Goal: Communication & Community: Answer question/provide support

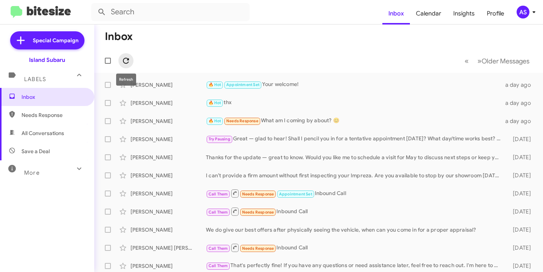
click at [129, 61] on icon at bounding box center [125, 60] width 9 height 9
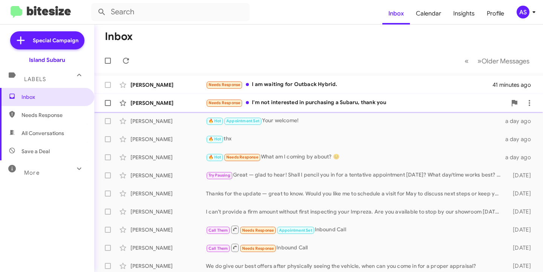
click at [390, 104] on div "Needs Response I'm not interested in purchasing a Subaru, thank you" at bounding box center [356, 102] width 301 height 9
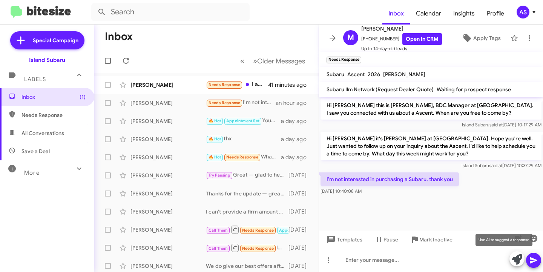
click at [513, 262] on icon at bounding box center [516, 259] width 11 height 11
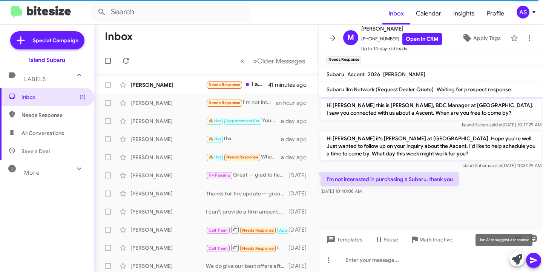
click at [512, 255] on icon at bounding box center [516, 259] width 11 height 11
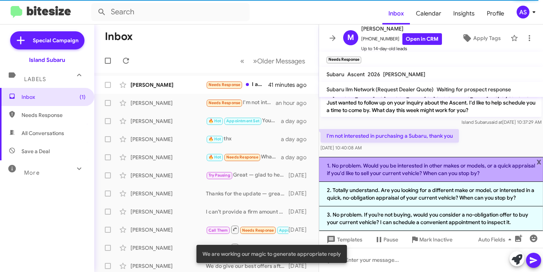
scroll to position [45, 0]
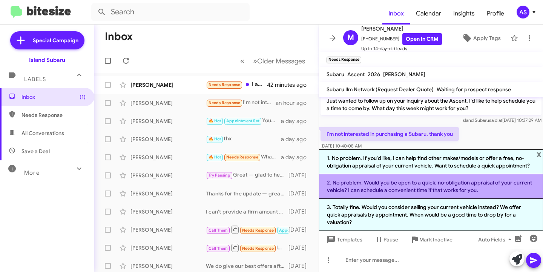
click at [518, 195] on li "2. No problem. Would you be open to a quick, no‑obligation appraisal of your cu…" at bounding box center [431, 186] width 224 height 24
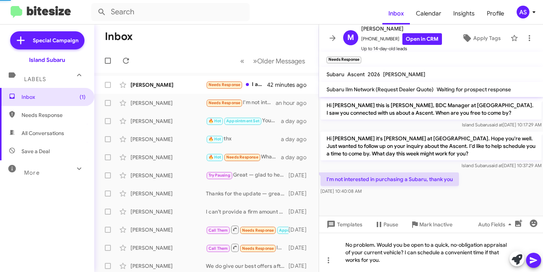
scroll to position [0, 0]
click at [532, 258] on icon at bounding box center [533, 260] width 9 height 9
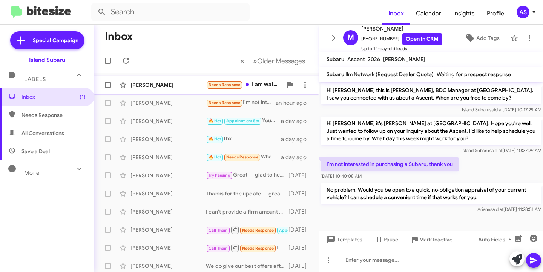
click at [156, 81] on div "[PERSON_NAME]" at bounding box center [167, 85] width 75 height 8
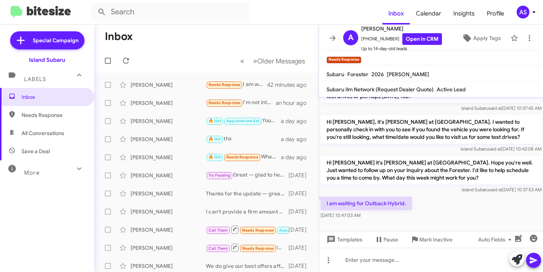
scroll to position [214, 0]
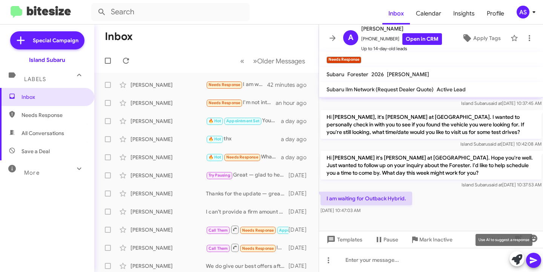
click at [516, 259] on icon at bounding box center [516, 259] width 11 height 11
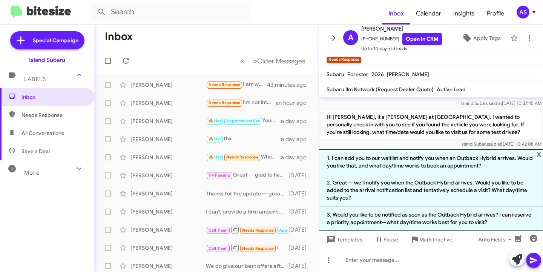
click at [409, 170] on li "1. I can add you to our waitlist and notify you when an Outback Hybrid arrives.…" at bounding box center [431, 161] width 224 height 25
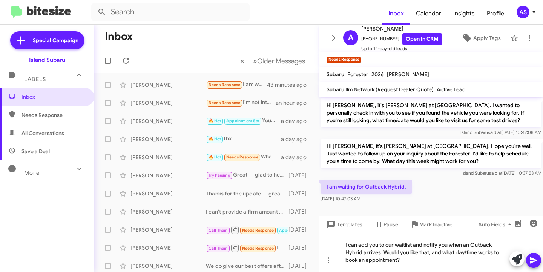
scroll to position [230, 0]
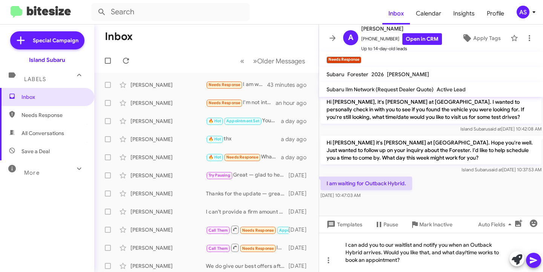
click at [535, 256] on icon at bounding box center [533, 260] width 9 height 9
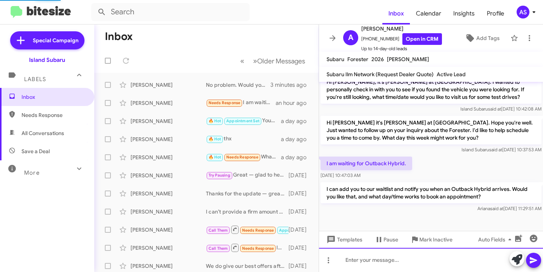
scroll to position [262, 0]
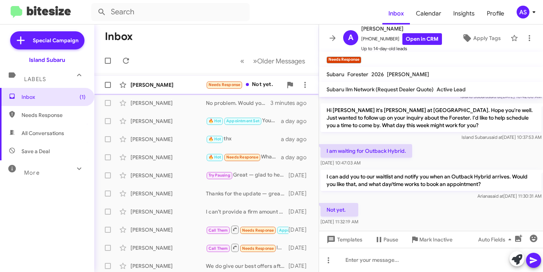
click at [168, 84] on div "[PERSON_NAME]" at bounding box center [167, 85] width 75 height 8
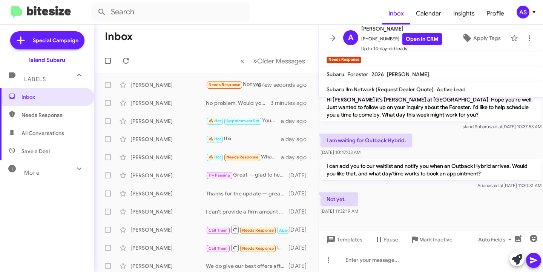
scroll to position [277, 0]
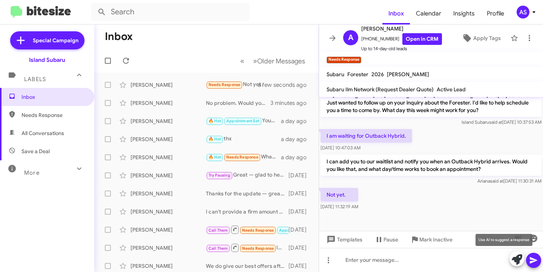
drag, startPoint x: 513, startPoint y: 258, endPoint x: 519, endPoint y: 257, distance: 6.5
click at [517, 257] on icon at bounding box center [516, 259] width 11 height 11
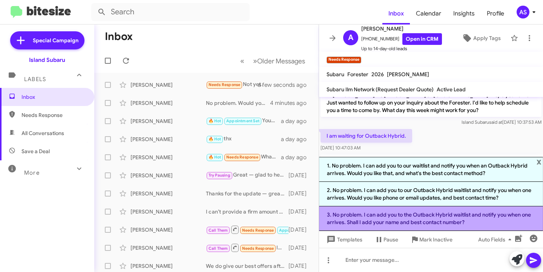
click at [399, 224] on li "3. No problem. I can add you to the Outback Hybrid waitlist and notify you when…" at bounding box center [431, 218] width 224 height 24
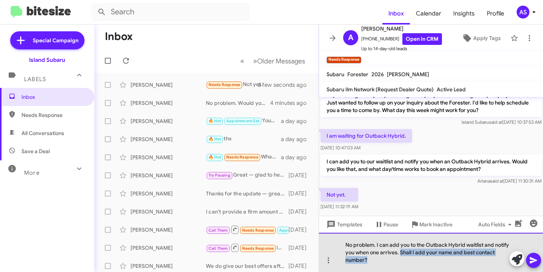
drag, startPoint x: 418, startPoint y: 252, endPoint x: 425, endPoint y: 260, distance: 10.4
click at [425, 260] on div "No problem. I can add you to the Outback Hybrid waitlist and notify you when on…" at bounding box center [431, 252] width 224 height 39
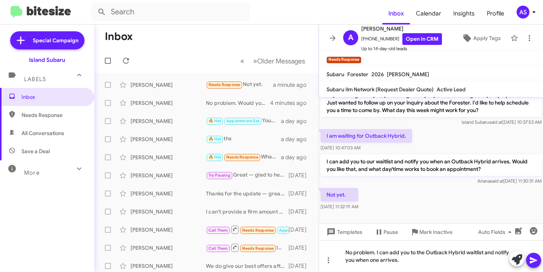
click at [534, 259] on icon at bounding box center [533, 260] width 9 height 9
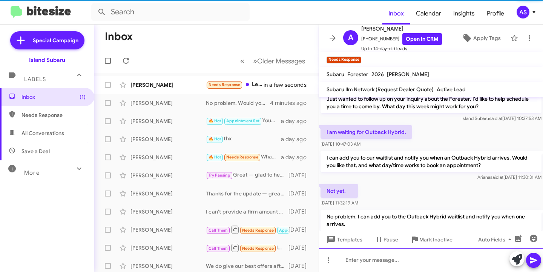
scroll to position [340, 0]
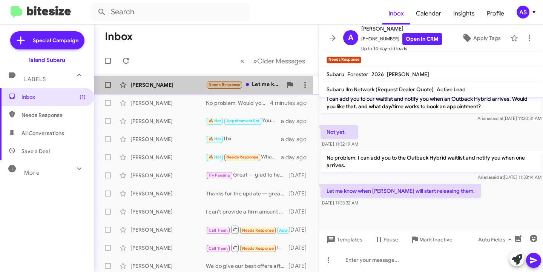
click at [164, 83] on div "[PERSON_NAME]" at bounding box center [167, 85] width 75 height 8
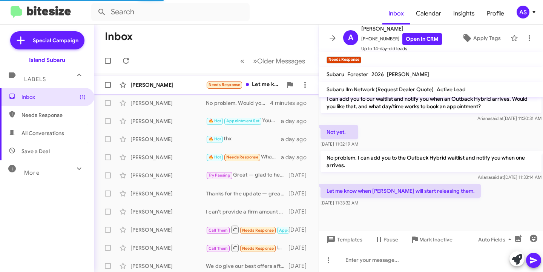
click at [155, 88] on div "[PERSON_NAME]" at bounding box center [167, 85] width 75 height 8
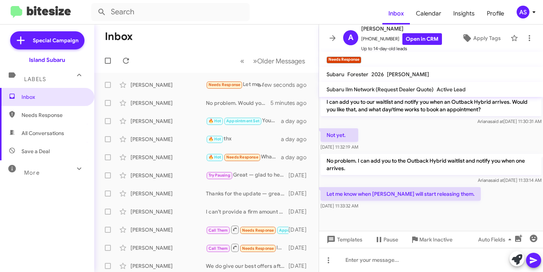
scroll to position [340, 0]
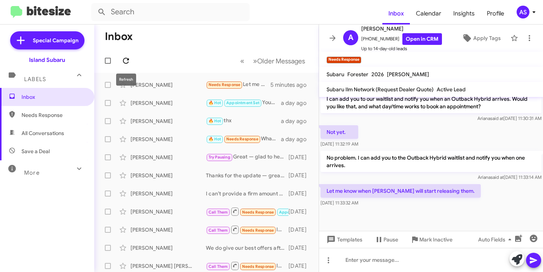
click at [128, 58] on icon at bounding box center [125, 60] width 9 height 9
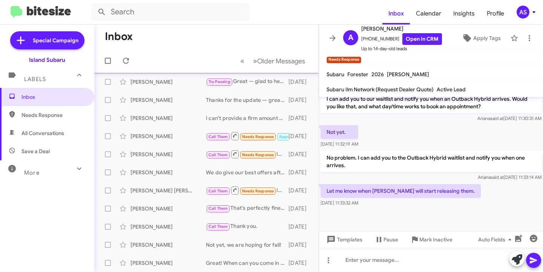
scroll to position [0, 0]
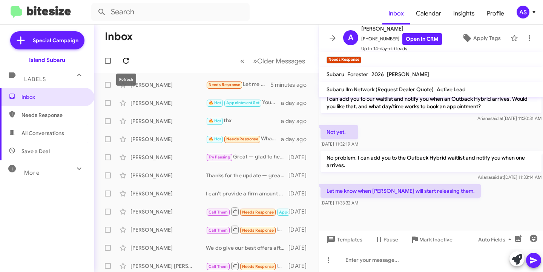
click at [125, 57] on icon at bounding box center [125, 60] width 9 height 9
